Goal: Transaction & Acquisition: Purchase product/service

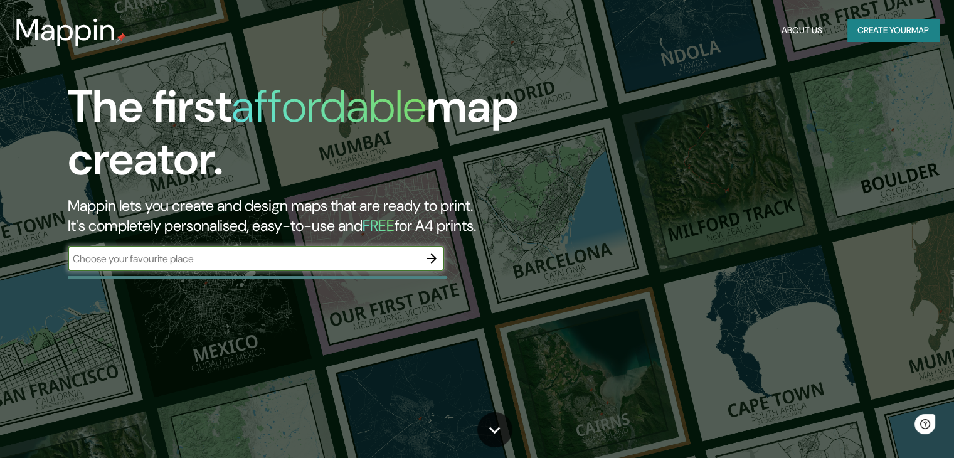
click at [279, 260] on input "text" at bounding box center [243, 258] width 351 height 14
click at [436, 259] on icon "button" at bounding box center [431, 258] width 15 height 15
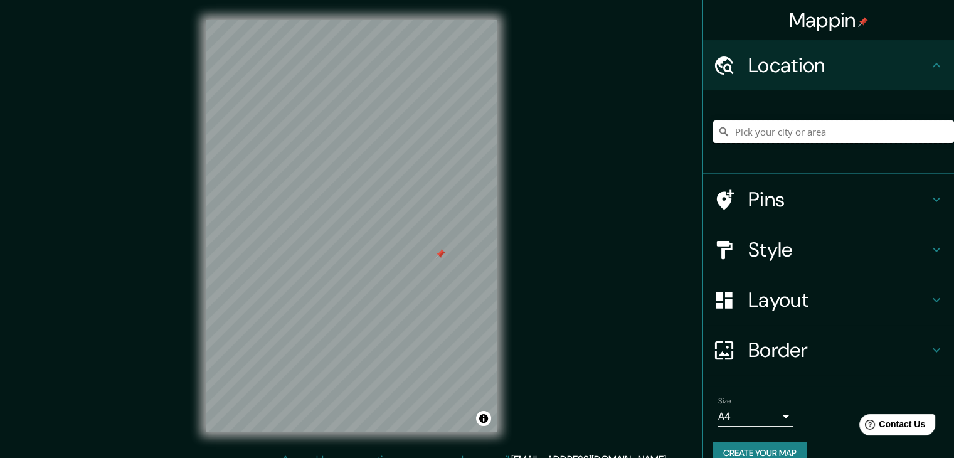
click at [777, 136] on input "Pick your city or area" at bounding box center [833, 131] width 241 height 23
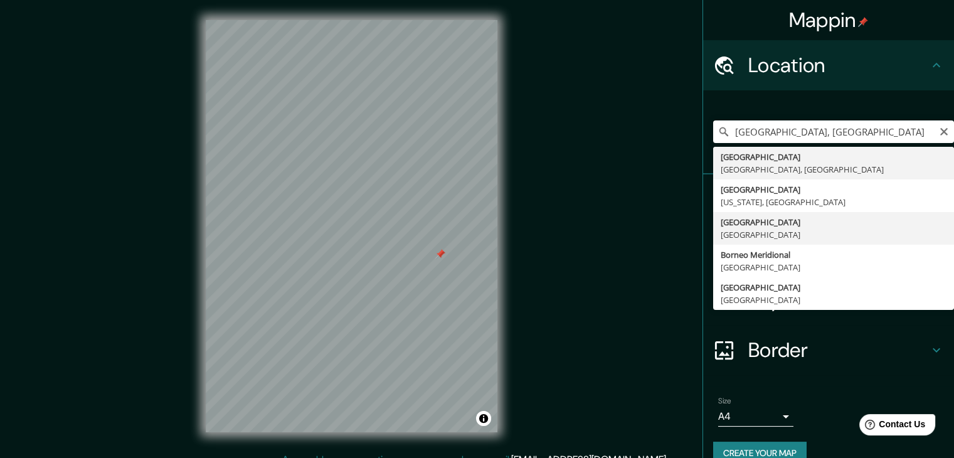
click at [759, 223] on div "Pins" at bounding box center [828, 199] width 251 height 50
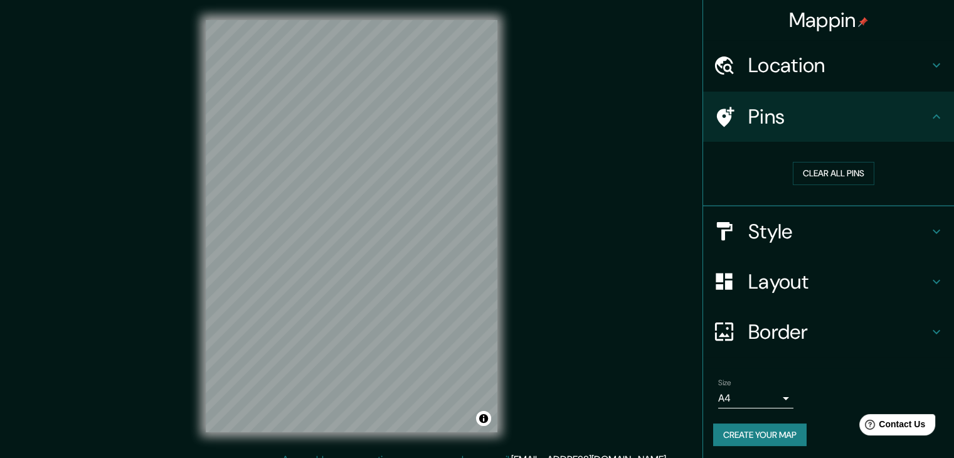
click at [767, 67] on h4 "Location" at bounding box center [838, 65] width 181 height 25
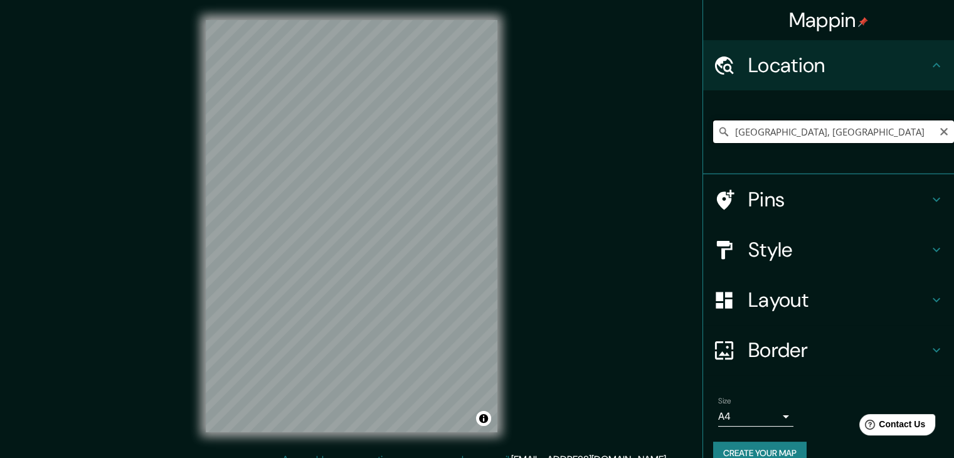
click at [768, 126] on input "[GEOGRAPHIC_DATA], [GEOGRAPHIC_DATA]" at bounding box center [833, 131] width 241 height 23
click at [818, 135] on input "[GEOGRAPHIC_DATA], [GEOGRAPHIC_DATA][PERSON_NAME], [GEOGRAPHIC_DATA][PERSON_NAM…" at bounding box center [833, 131] width 241 height 23
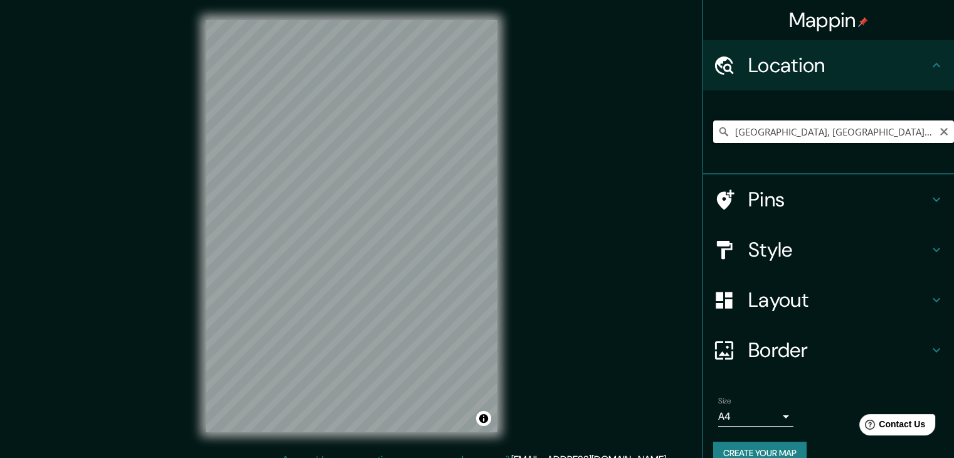
click at [823, 125] on input "[GEOGRAPHIC_DATA], [GEOGRAPHIC_DATA][PERSON_NAME], [GEOGRAPHIC_DATA][PERSON_NAM…" at bounding box center [833, 131] width 241 height 23
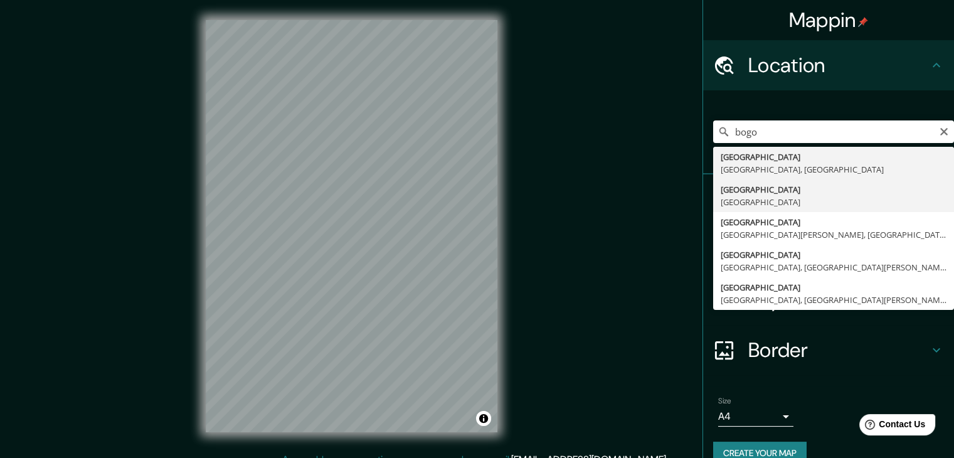
type input "[GEOGRAPHIC_DATA], [GEOGRAPHIC_DATA]"
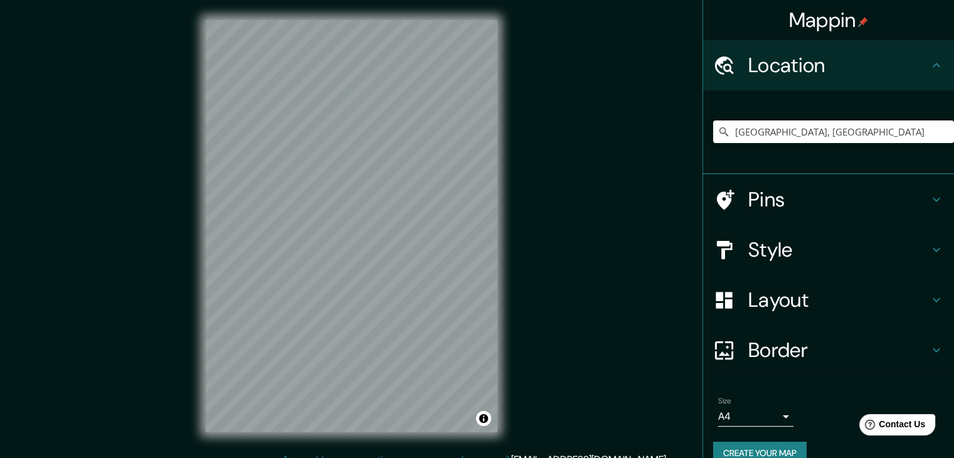
click at [830, 204] on h4 "Pins" at bounding box center [838, 199] width 181 height 25
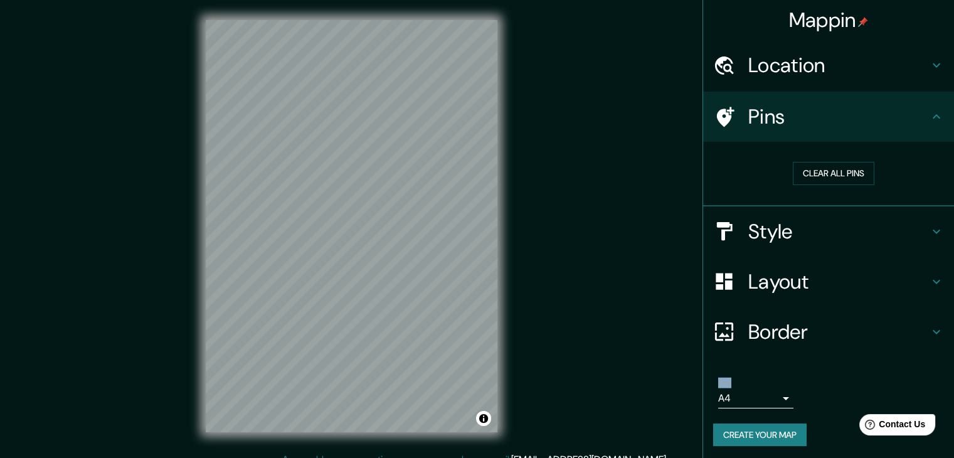
click at [836, 221] on h4 "Style" at bounding box center [838, 231] width 181 height 25
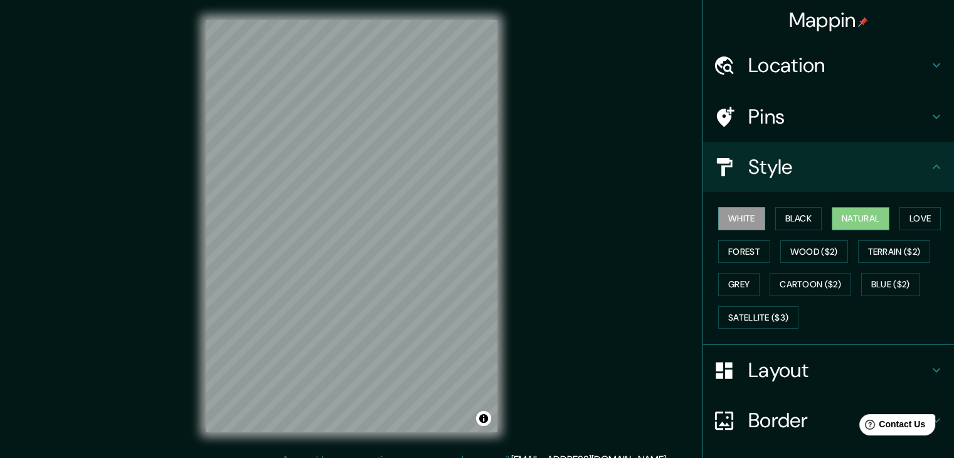
click at [865, 219] on button "Natural" at bounding box center [860, 218] width 58 height 23
click at [796, 243] on button "Wood ($2)" at bounding box center [814, 251] width 68 height 23
click at [848, 220] on button "Natural" at bounding box center [860, 218] width 58 height 23
click at [728, 289] on button "Grey" at bounding box center [738, 284] width 41 height 23
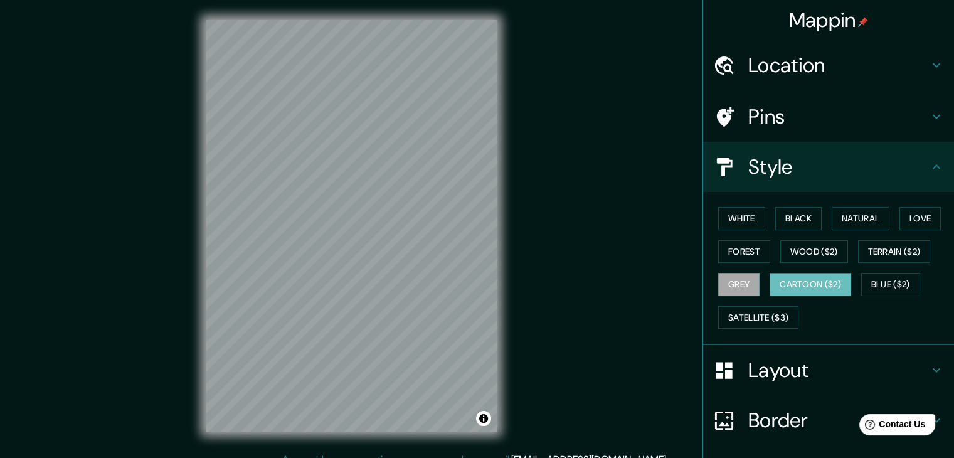
click at [769, 280] on button "Cartoon ($2)" at bounding box center [810, 284] width 82 height 23
click at [875, 279] on button "Blue ($2)" at bounding box center [890, 284] width 59 height 23
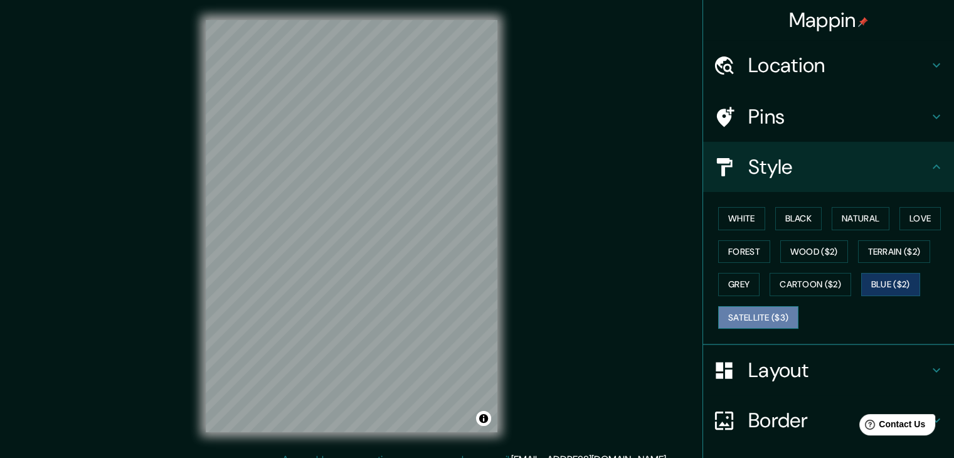
click at [756, 313] on button "Satellite ($3)" at bounding box center [758, 317] width 80 height 23
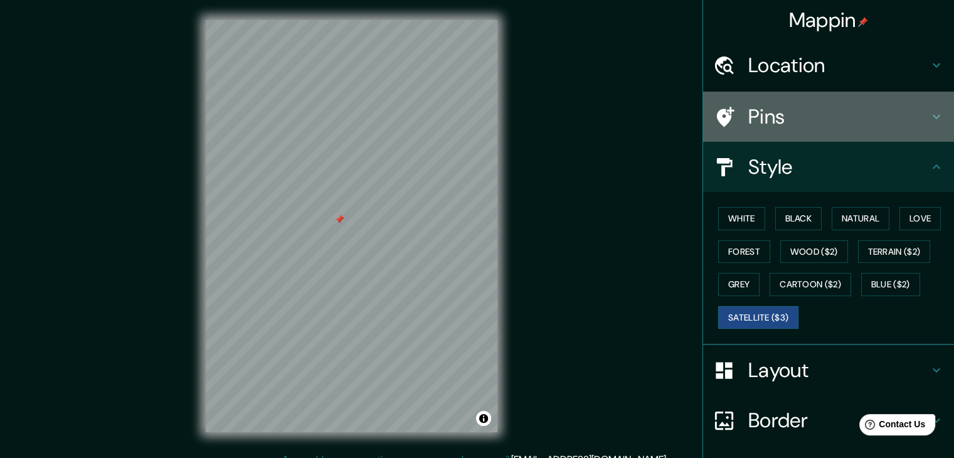
click at [763, 125] on h4 "Pins" at bounding box center [838, 116] width 181 height 25
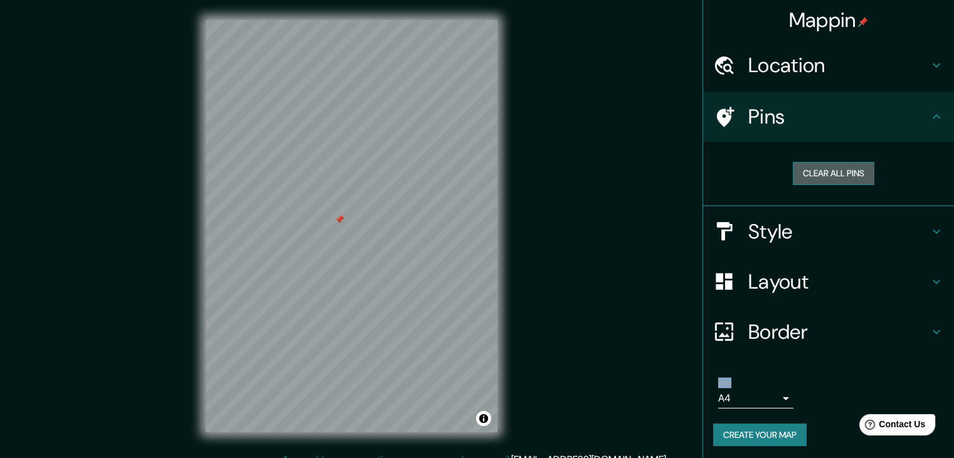
click at [792, 174] on button "Clear all pins" at bounding box center [833, 173] width 82 height 23
click at [821, 164] on button "Clear all pins" at bounding box center [833, 173] width 82 height 23
click at [833, 224] on h4 "Style" at bounding box center [838, 231] width 181 height 25
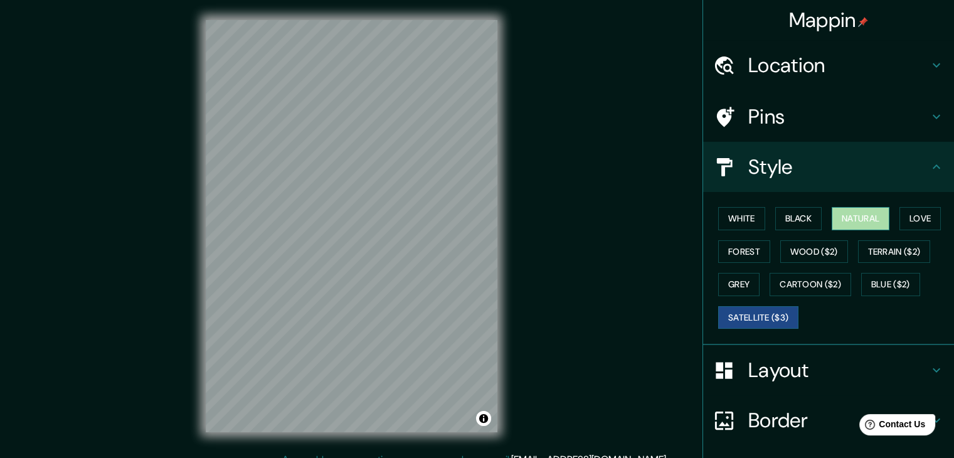
click at [831, 208] on button "Natural" at bounding box center [860, 218] width 58 height 23
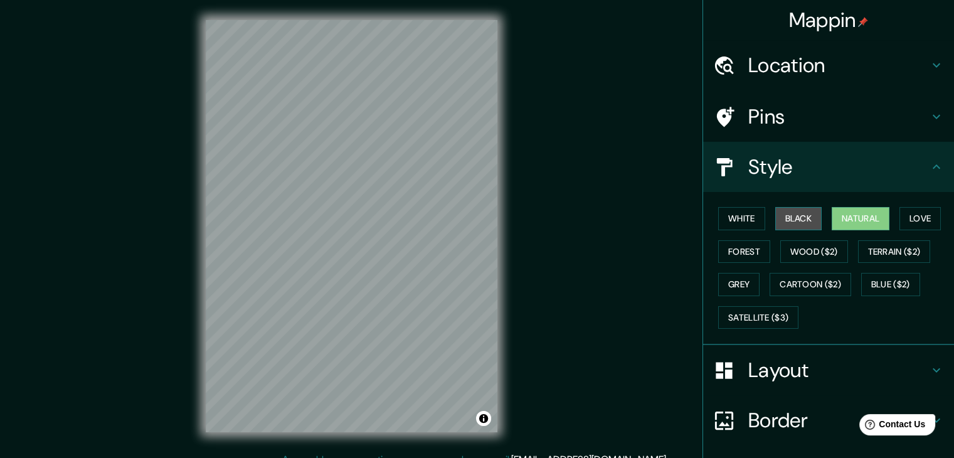
click at [778, 220] on button "Black" at bounding box center [798, 218] width 47 height 23
click at [777, 124] on h4 "Pins" at bounding box center [838, 116] width 181 height 25
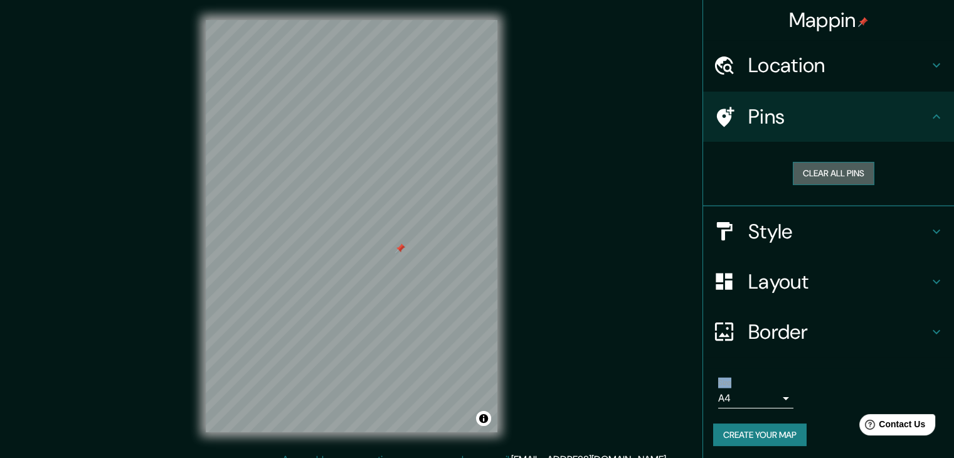
click at [801, 172] on button "Clear all pins" at bounding box center [833, 173] width 82 height 23
click at [808, 221] on h4 "Style" at bounding box center [838, 231] width 181 height 25
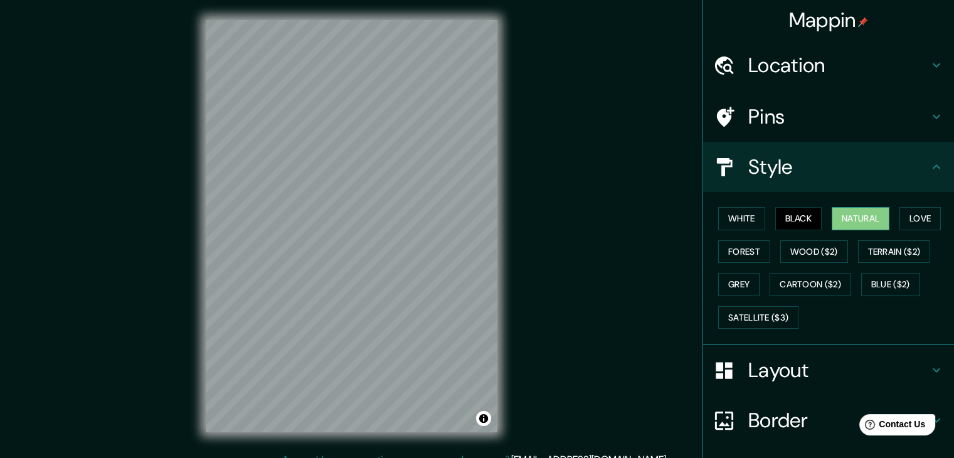
click at [831, 221] on button "Natural" at bounding box center [860, 218] width 58 height 23
click at [760, 114] on h4 "Pins" at bounding box center [838, 116] width 181 height 25
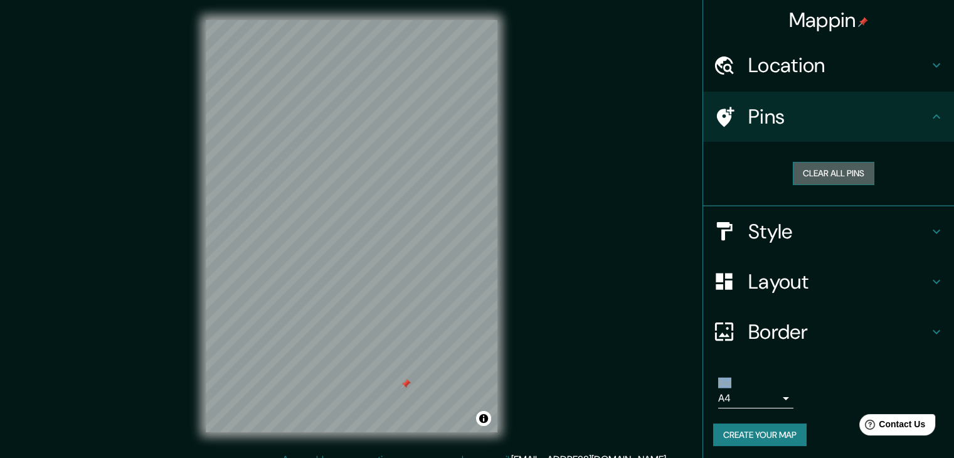
click at [818, 164] on button "Clear all pins" at bounding box center [833, 173] width 82 height 23
click at [819, 220] on h4 "Style" at bounding box center [838, 231] width 181 height 25
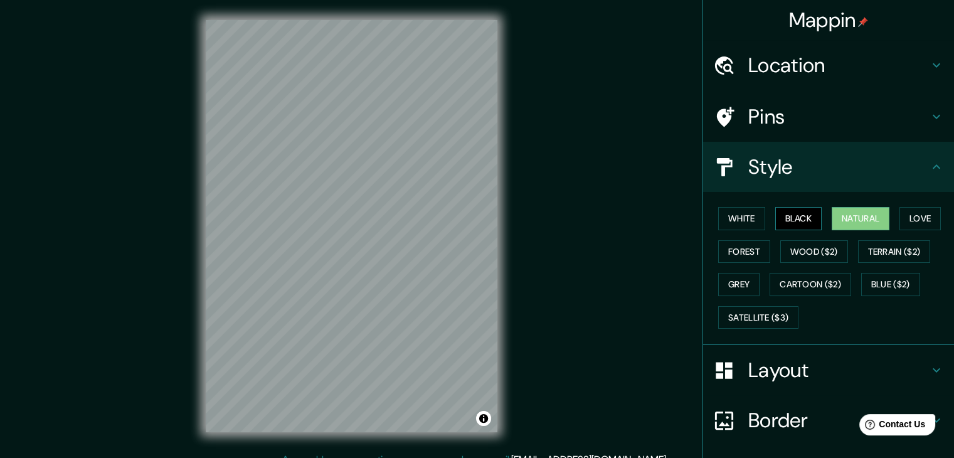
click at [805, 219] on button "Black" at bounding box center [798, 218] width 47 height 23
click at [746, 209] on button "White" at bounding box center [741, 218] width 47 height 23
click at [844, 209] on button "Natural" at bounding box center [860, 218] width 58 height 23
click at [922, 220] on button "Love" at bounding box center [919, 218] width 41 height 23
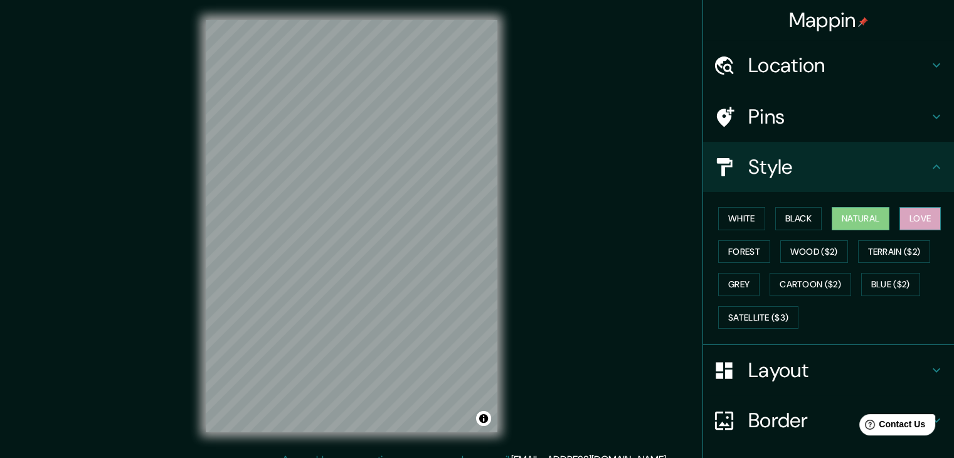
click at [922, 220] on button "Love" at bounding box center [919, 218] width 41 height 23
click at [751, 253] on button "Forest" at bounding box center [744, 251] width 52 height 23
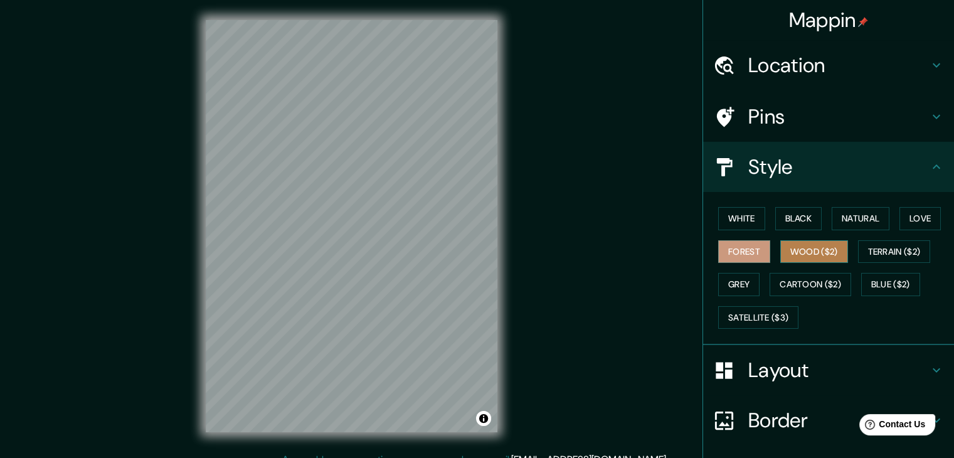
click at [791, 251] on button "Wood ($2)" at bounding box center [814, 251] width 68 height 23
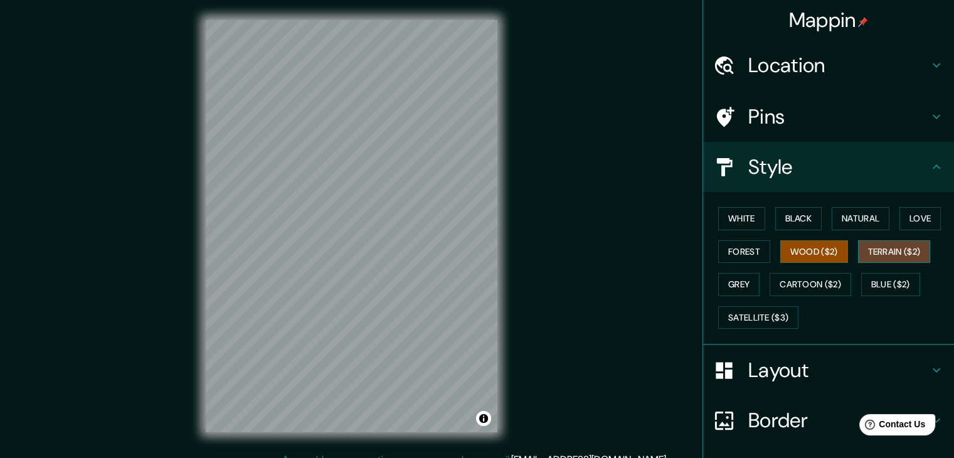
click at [888, 251] on button "Terrain ($2)" at bounding box center [894, 251] width 73 height 23
click at [735, 277] on button "Grey" at bounding box center [738, 284] width 41 height 23
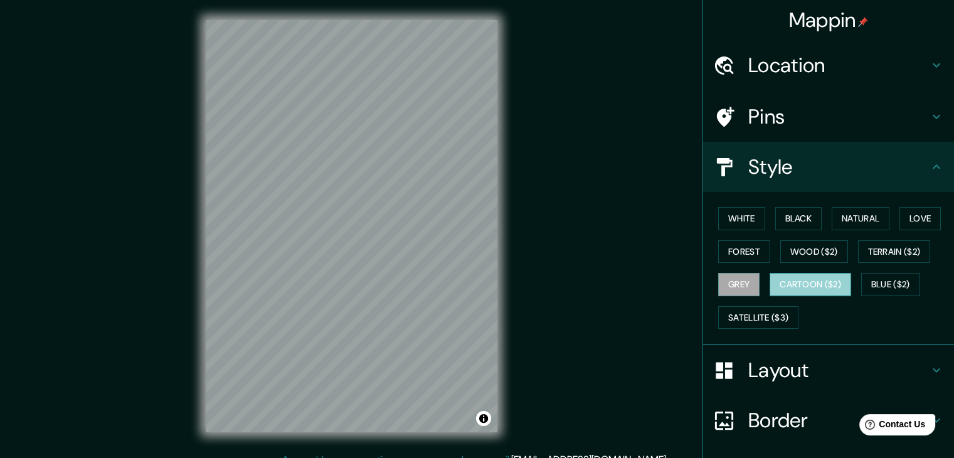
click at [814, 284] on button "Cartoon ($2)" at bounding box center [810, 284] width 82 height 23
click at [877, 284] on button "Blue ($2)" at bounding box center [890, 284] width 59 height 23
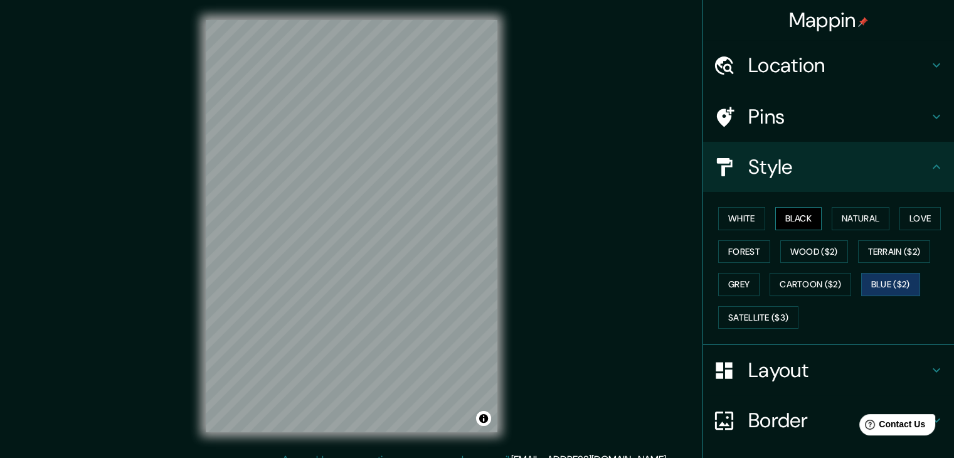
click at [801, 216] on button "Black" at bounding box center [798, 218] width 47 height 23
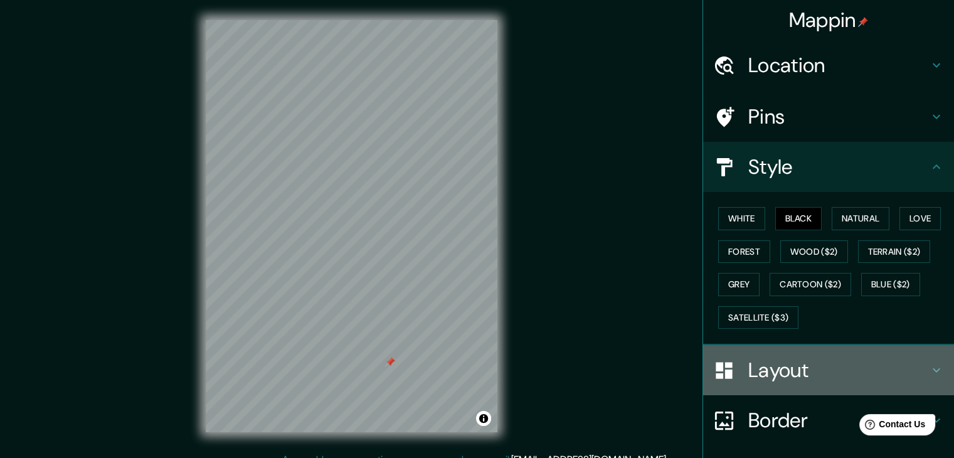
click at [799, 372] on h4 "Layout" at bounding box center [838, 369] width 181 height 25
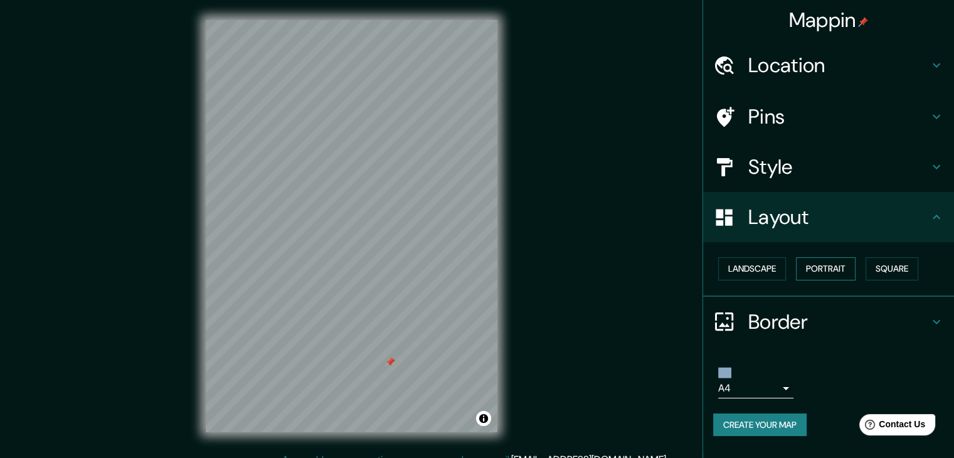
click at [830, 261] on button "Portrait" at bounding box center [826, 268] width 60 height 23
click at [760, 271] on button "Landscape" at bounding box center [752, 268] width 68 height 23
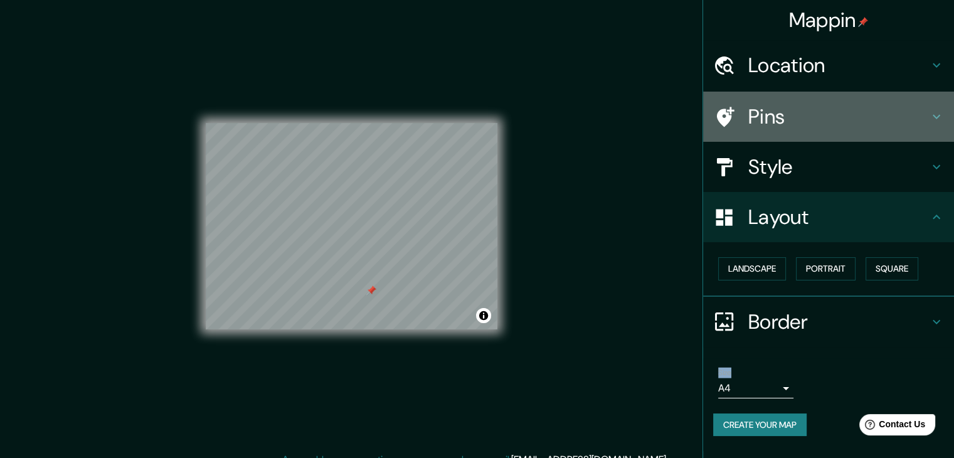
click at [792, 113] on h4 "Pins" at bounding box center [838, 116] width 181 height 25
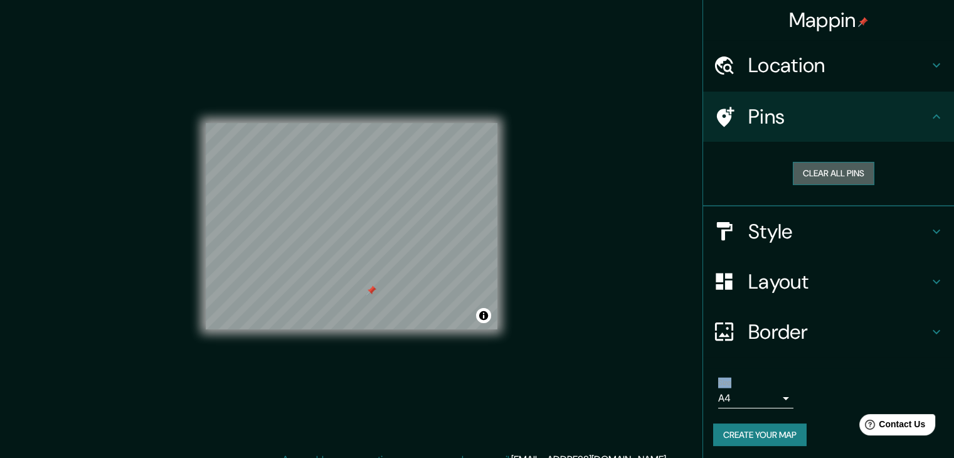
click at [828, 172] on button "Clear all pins" at bounding box center [833, 173] width 82 height 23
